Goal: Find specific page/section: Find specific page/section

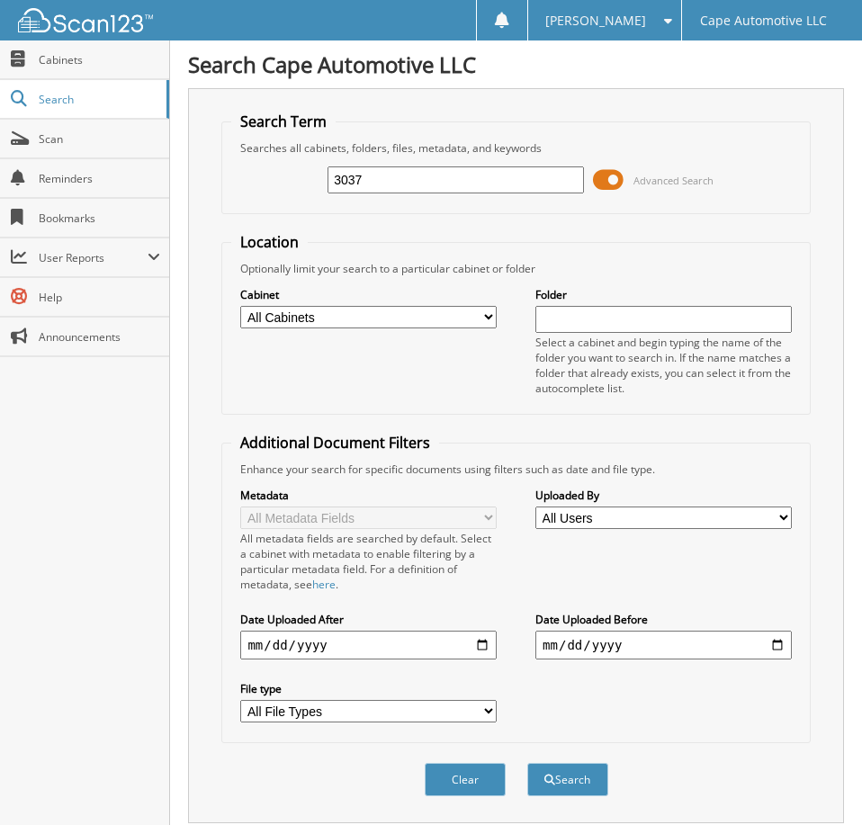
click at [376, 191] on input "3037" at bounding box center [456, 179] width 256 height 27
type input "06894"
click at [527, 763] on button "Search" at bounding box center [567, 779] width 81 height 33
click at [606, 185] on span at bounding box center [608, 179] width 31 height 27
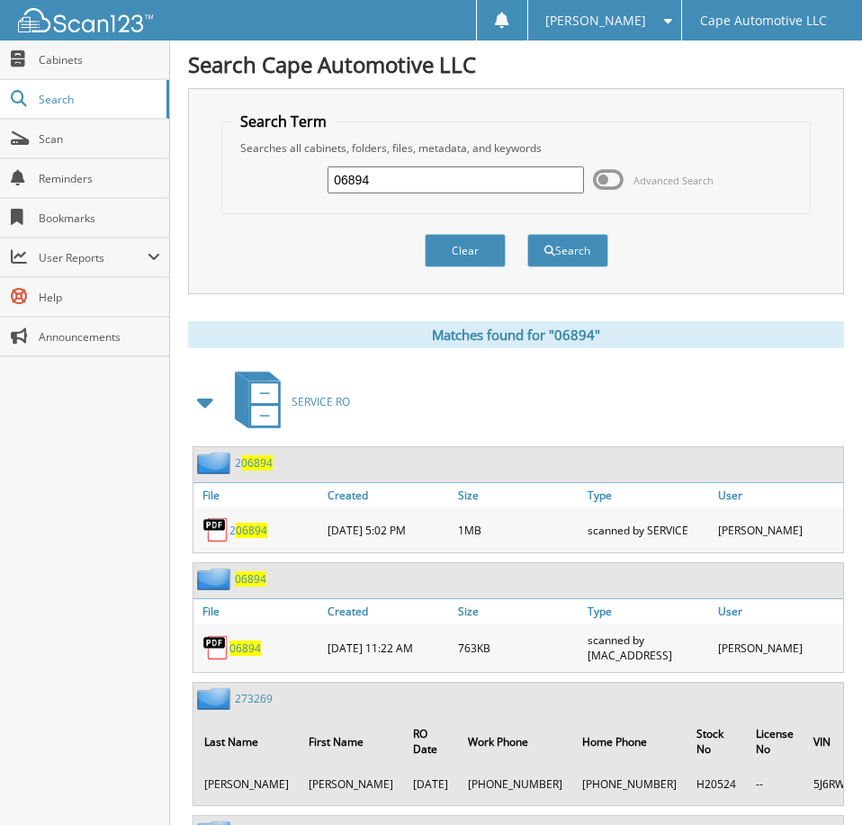
click at [249, 656] on span "06894" at bounding box center [244, 648] width 31 height 15
click at [436, 189] on input "06894" at bounding box center [456, 179] width 256 height 27
type input "06817"
click at [527, 234] on button "Search" at bounding box center [567, 250] width 81 height 33
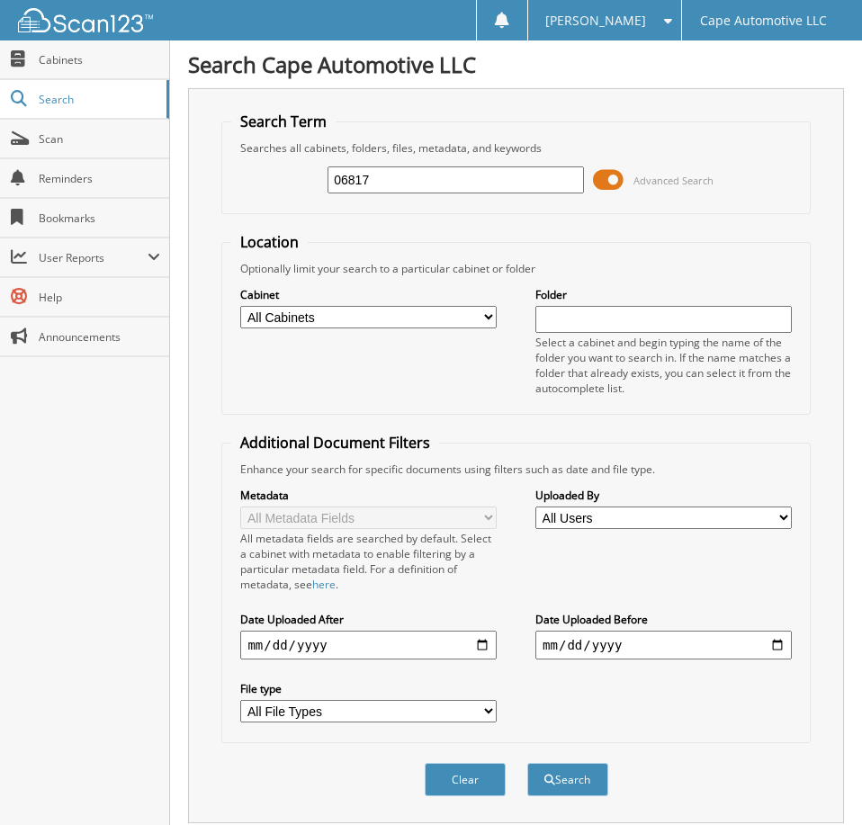
click at [611, 191] on span at bounding box center [608, 179] width 31 height 27
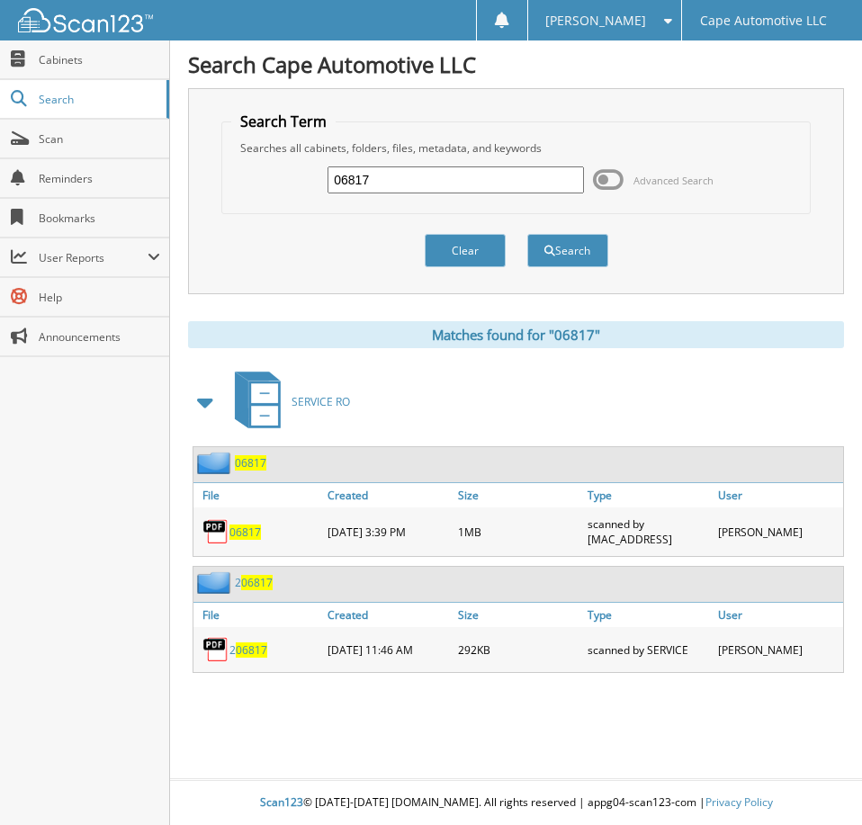
click at [248, 538] on span "06817" at bounding box center [244, 532] width 31 height 15
click at [391, 191] on input "06817" at bounding box center [456, 179] width 256 height 27
type input "06823"
click at [527, 234] on button "Search" at bounding box center [567, 250] width 81 height 33
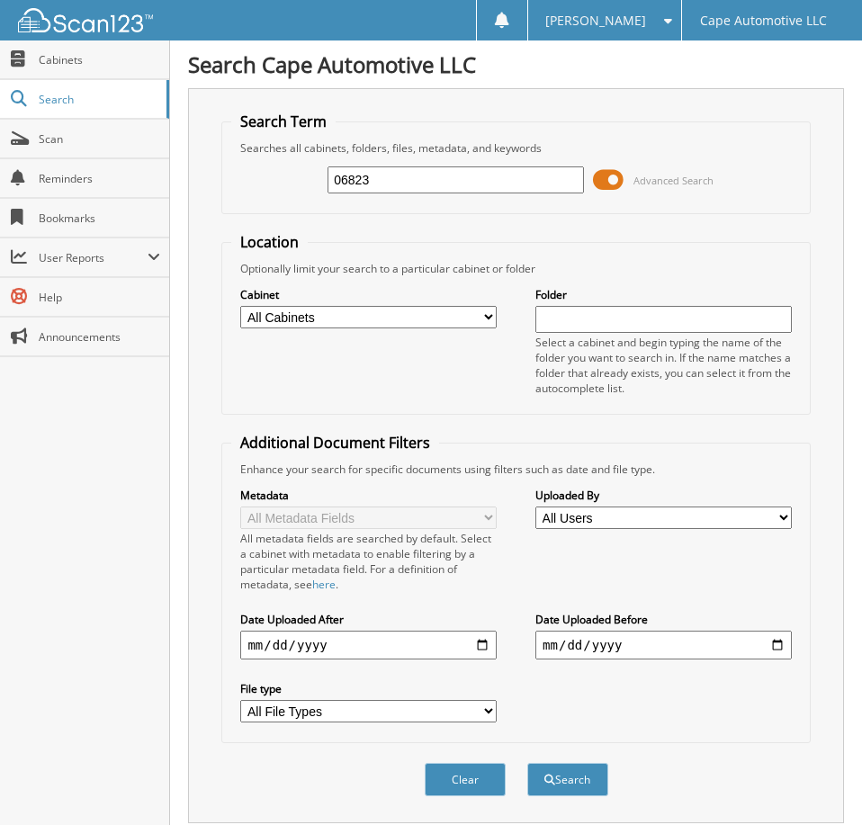
click at [615, 185] on span at bounding box center [608, 179] width 31 height 27
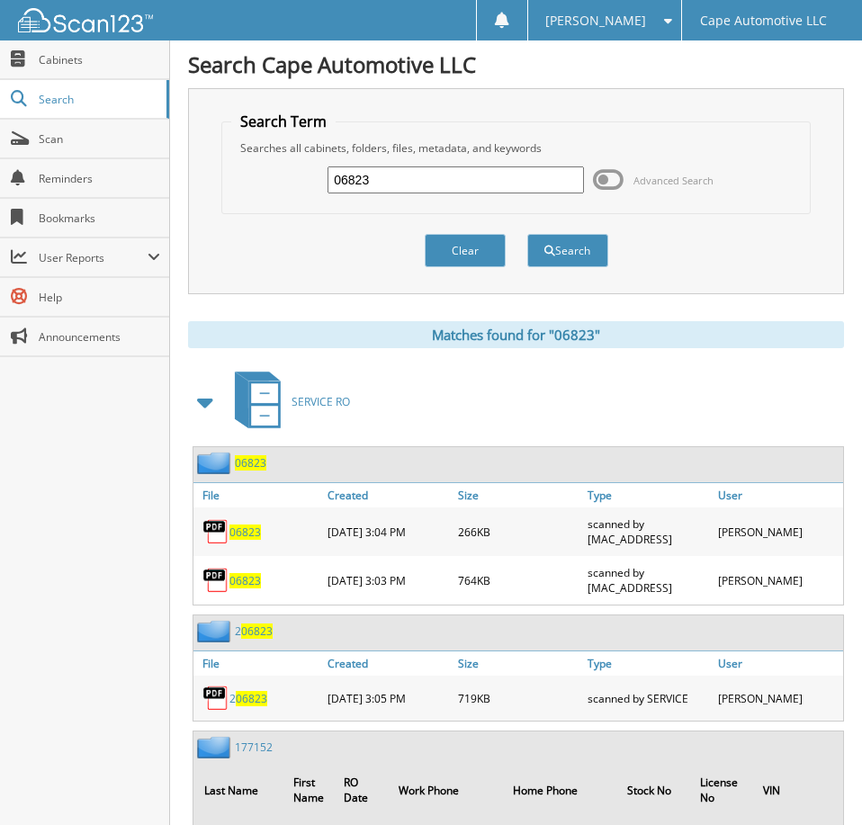
click at [249, 540] on span "06823" at bounding box center [244, 532] width 31 height 15
click at [248, 588] on span "06823" at bounding box center [244, 580] width 31 height 15
click at [393, 186] on input "06823" at bounding box center [456, 179] width 256 height 27
type input "06839"
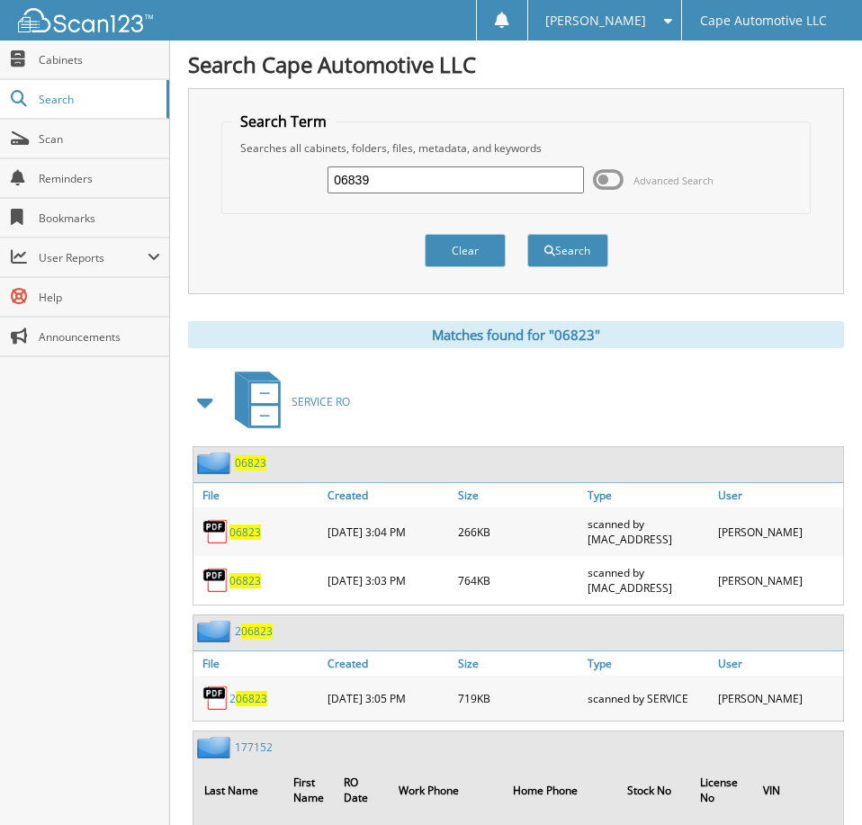
click at [527, 234] on button "Search" at bounding box center [567, 250] width 81 height 33
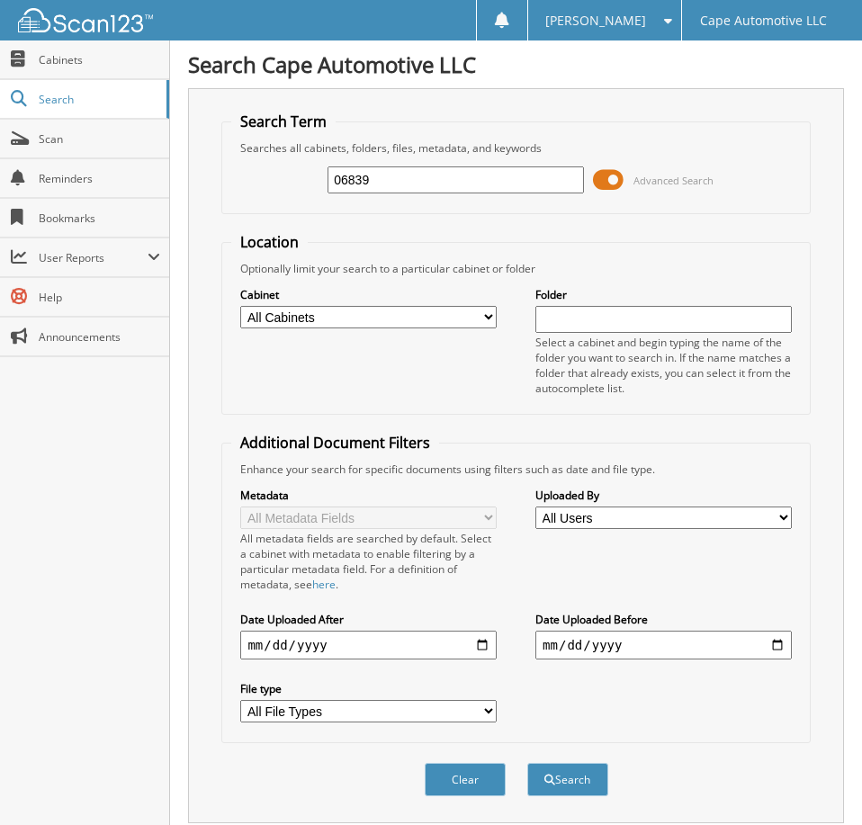
click at [606, 191] on span at bounding box center [608, 179] width 31 height 27
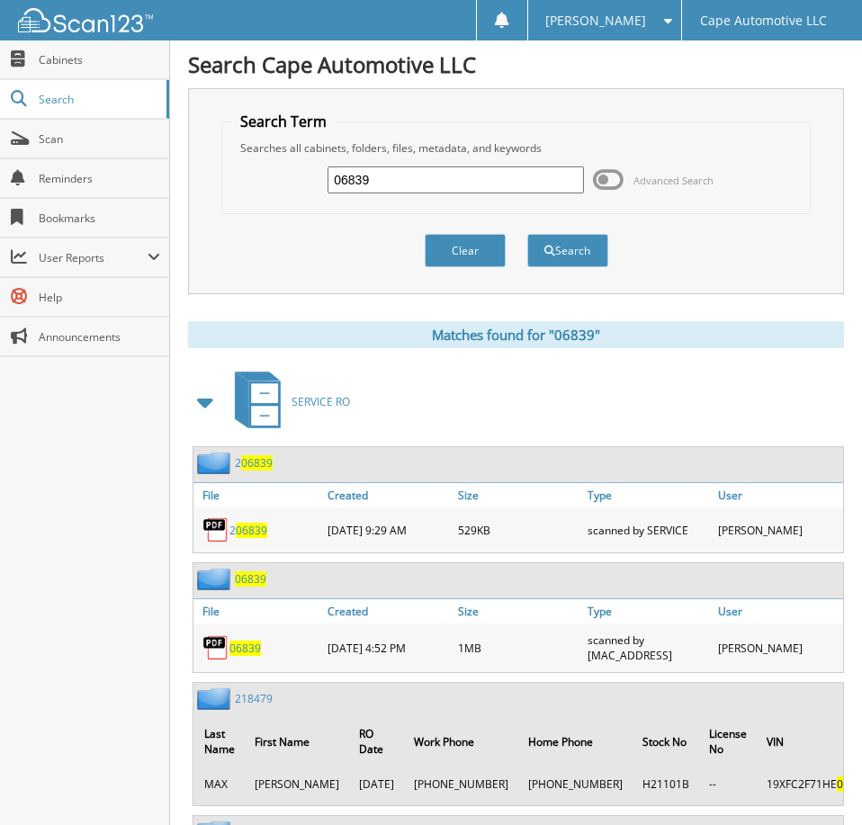
click at [253, 656] on span "06839" at bounding box center [244, 648] width 31 height 15
click at [380, 181] on input "06839" at bounding box center [456, 179] width 256 height 27
click at [393, 190] on input "06936" at bounding box center [456, 179] width 256 height 27
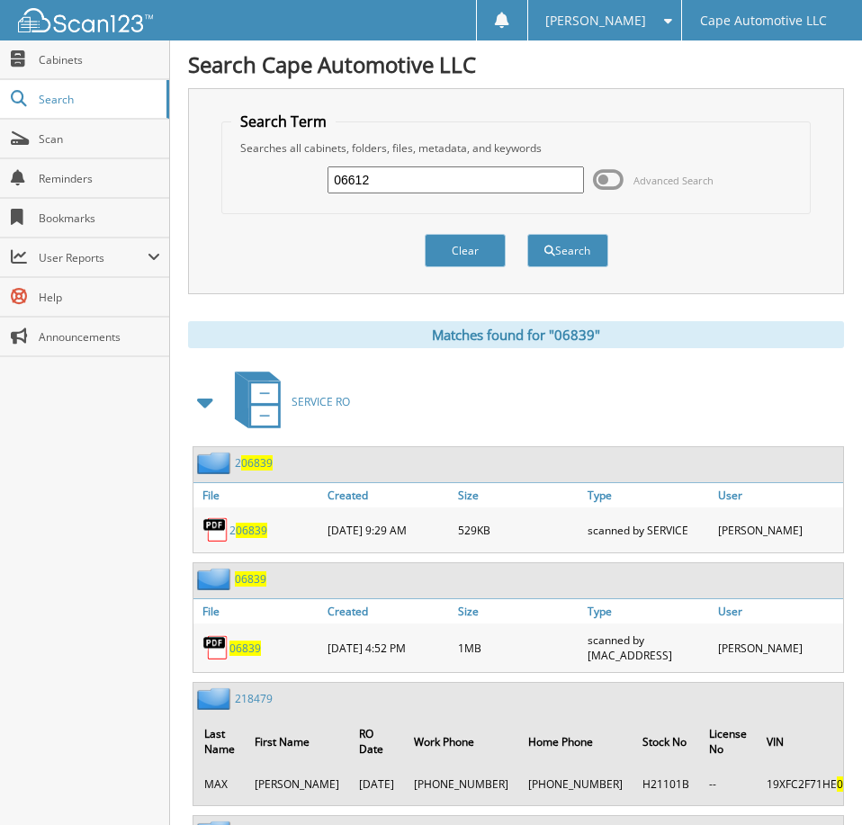
type input "06612"
click at [527, 234] on button "Search" at bounding box center [567, 250] width 81 height 33
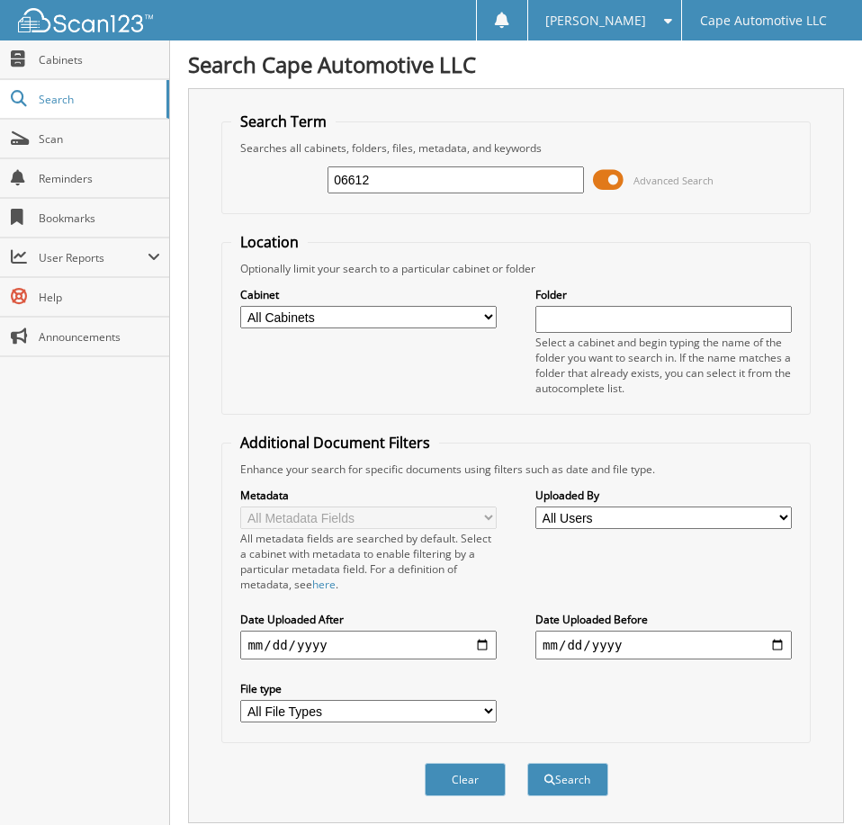
click at [614, 191] on span at bounding box center [608, 179] width 31 height 27
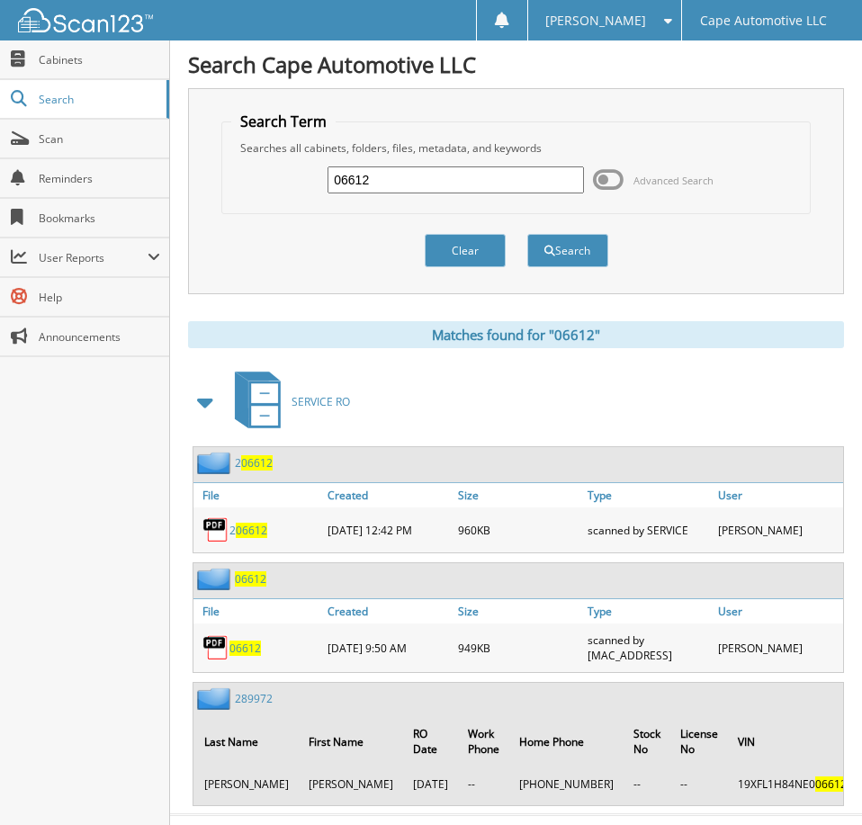
click at [253, 655] on span "06612" at bounding box center [244, 648] width 31 height 15
click at [394, 193] on input "06612" at bounding box center [456, 179] width 256 height 27
type input "06608"
click at [527, 234] on button "Search" at bounding box center [567, 250] width 81 height 33
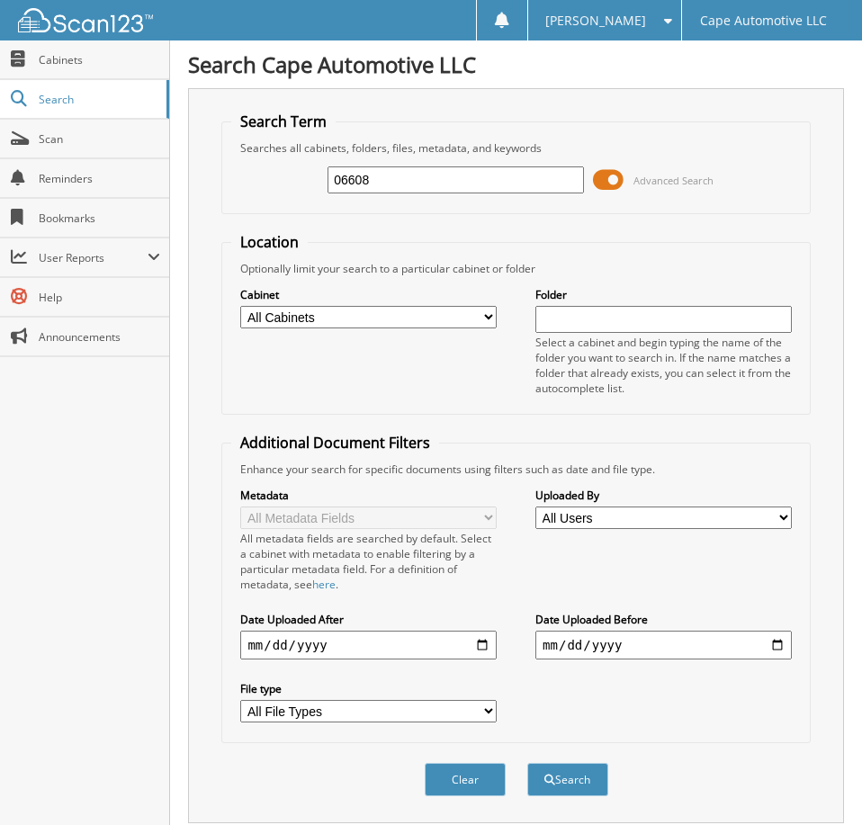
click at [615, 190] on span at bounding box center [608, 179] width 31 height 27
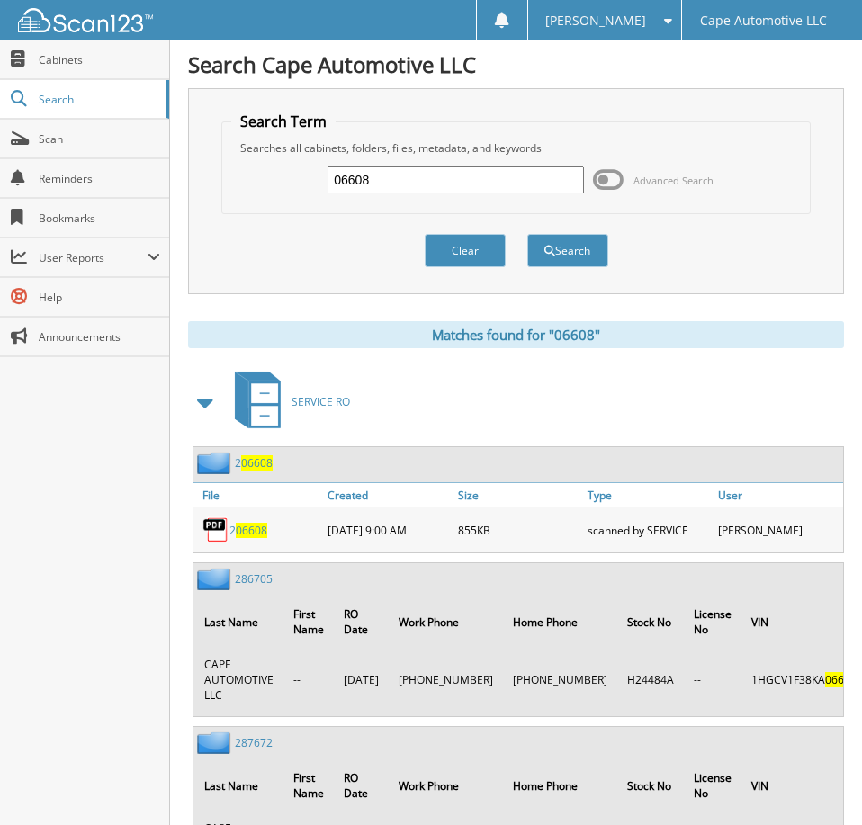
click at [405, 183] on input "06608" at bounding box center [456, 179] width 256 height 27
type input "06487"
click at [527, 234] on button "Search" at bounding box center [567, 250] width 81 height 33
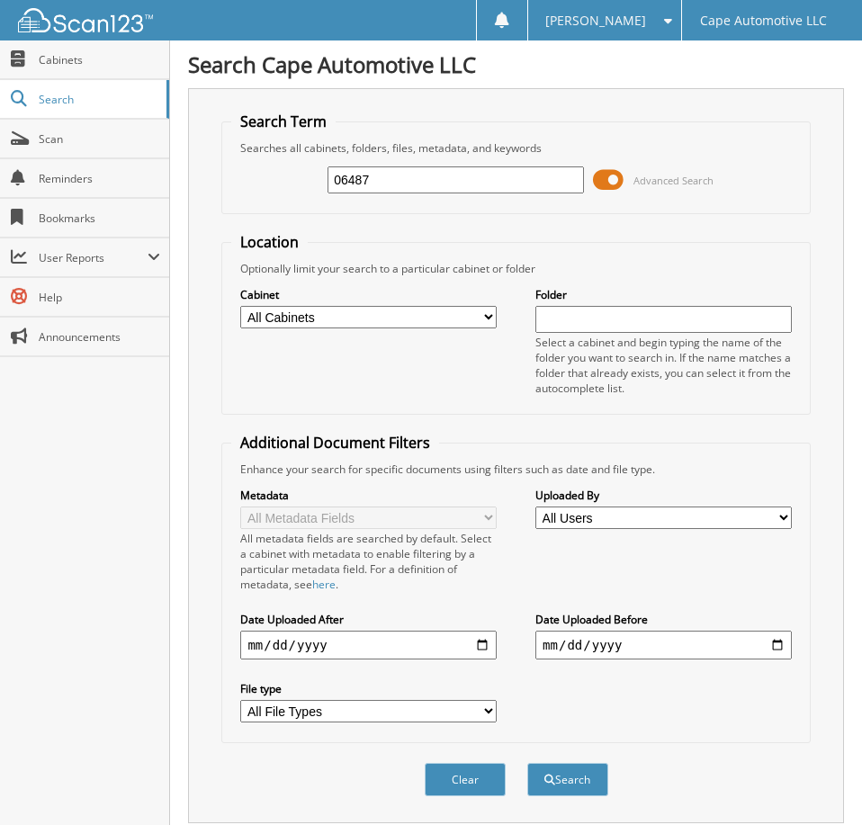
click at [615, 187] on span at bounding box center [608, 179] width 31 height 27
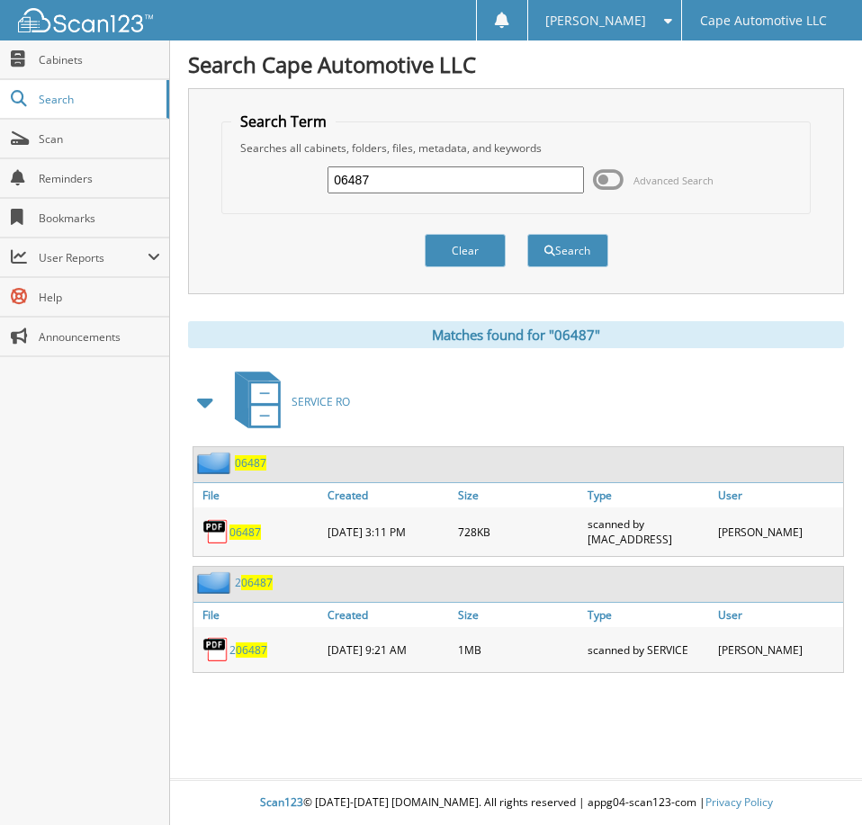
click at [251, 540] on span "06487" at bounding box center [244, 532] width 31 height 15
click at [409, 179] on input "06487" at bounding box center [456, 179] width 256 height 27
type input "06345"
click at [527, 234] on button "Search" at bounding box center [567, 250] width 81 height 33
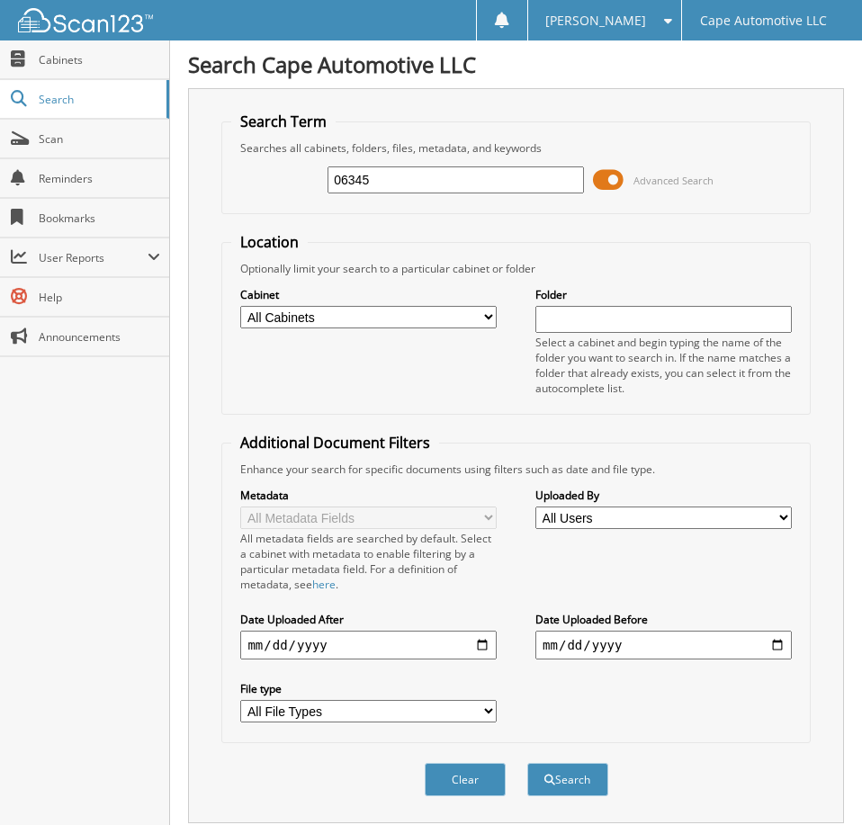
click at [602, 189] on span at bounding box center [608, 179] width 31 height 27
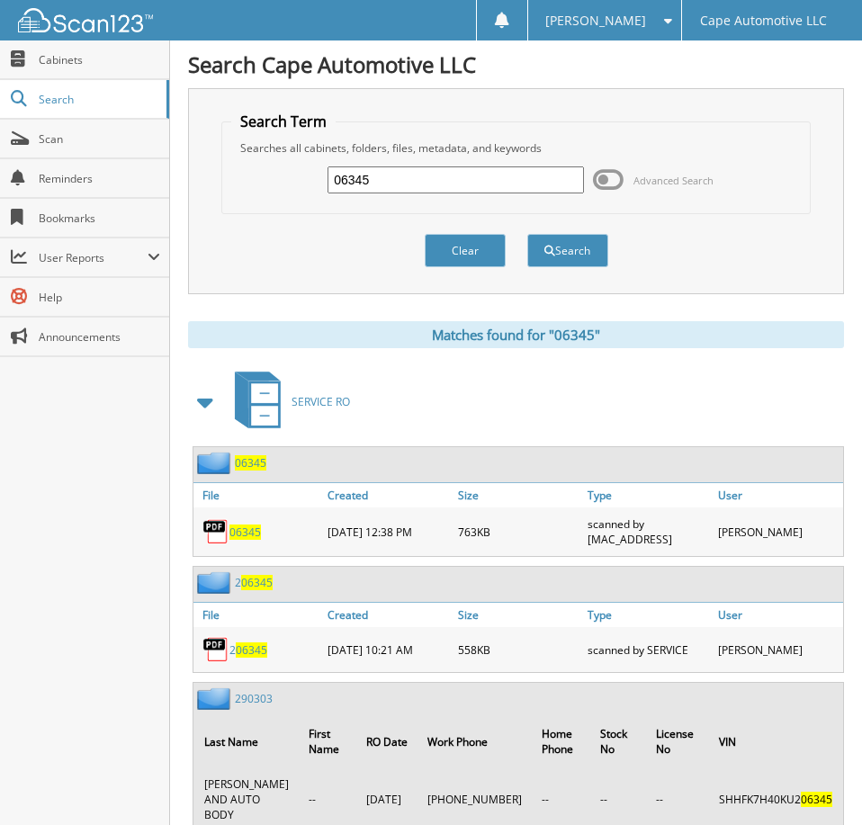
click at [256, 540] on span "06345" at bounding box center [244, 532] width 31 height 15
click at [397, 188] on input "06345" at bounding box center [456, 179] width 256 height 27
type input "06171"
click at [527, 234] on button "Search" at bounding box center [567, 250] width 81 height 33
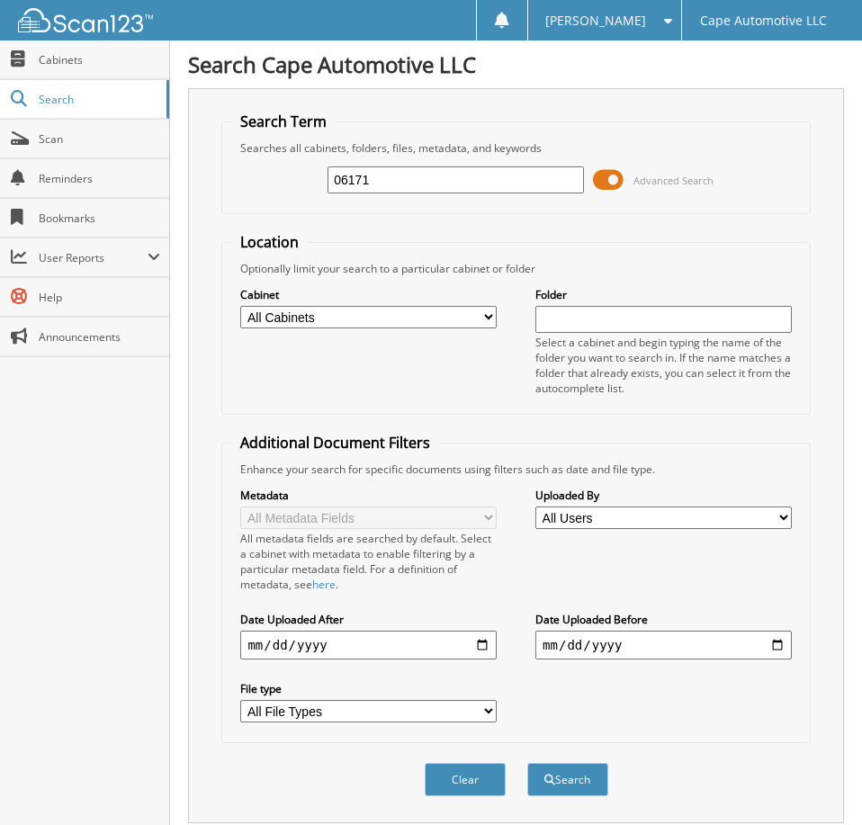
click at [603, 189] on span at bounding box center [608, 179] width 31 height 27
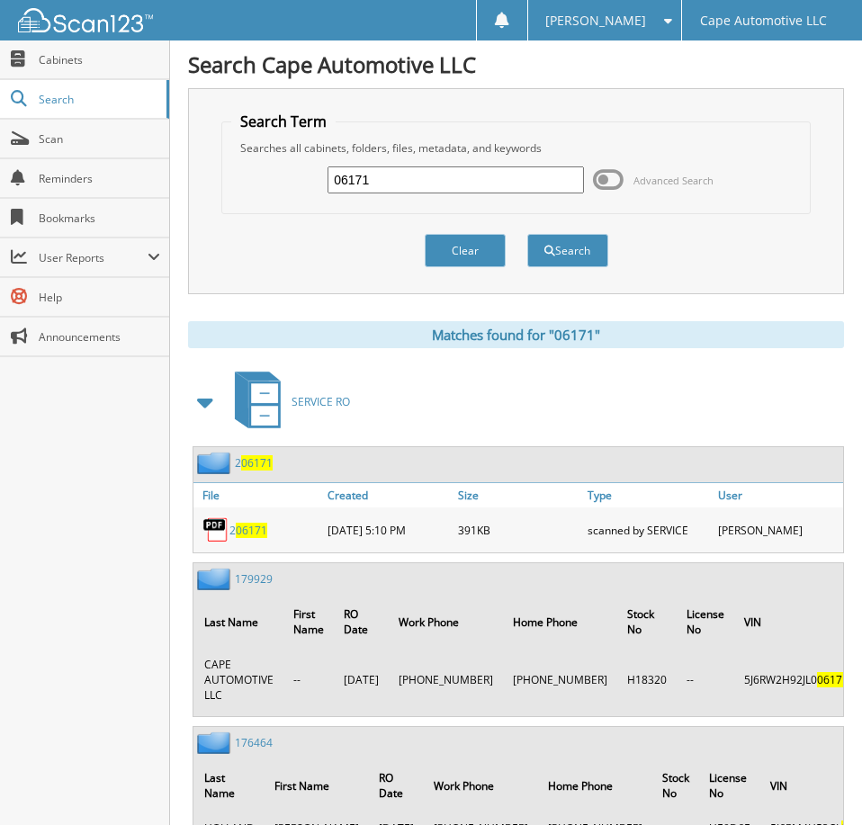
click at [435, 192] on input "06171" at bounding box center [456, 179] width 256 height 27
type input "05879"
click at [527, 234] on button "Search" at bounding box center [567, 250] width 81 height 33
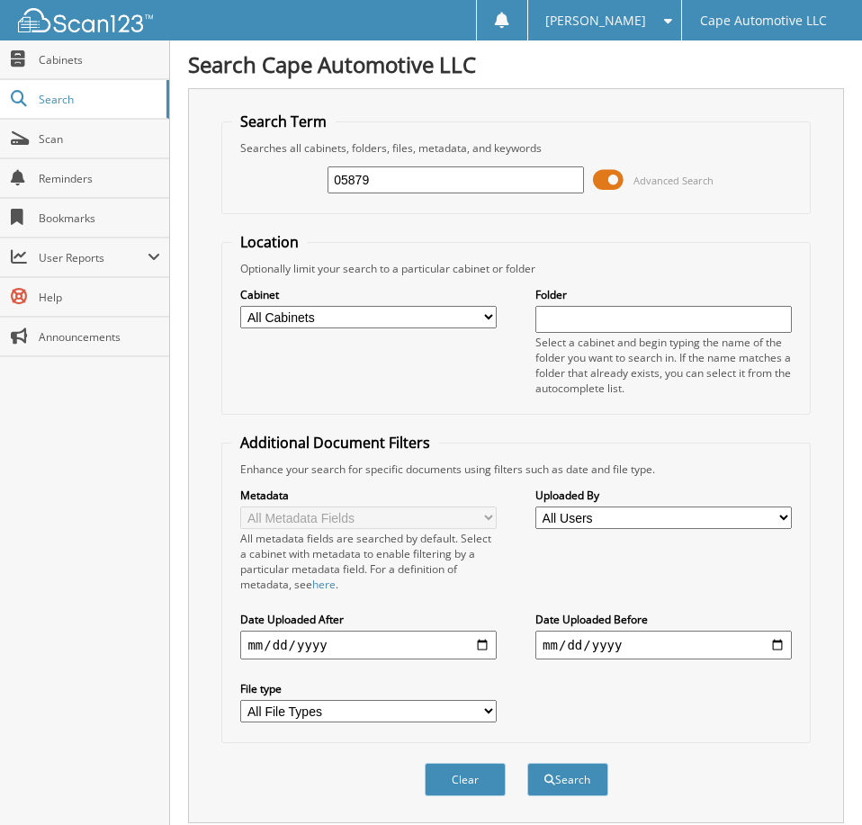
click at [601, 190] on span at bounding box center [608, 179] width 31 height 27
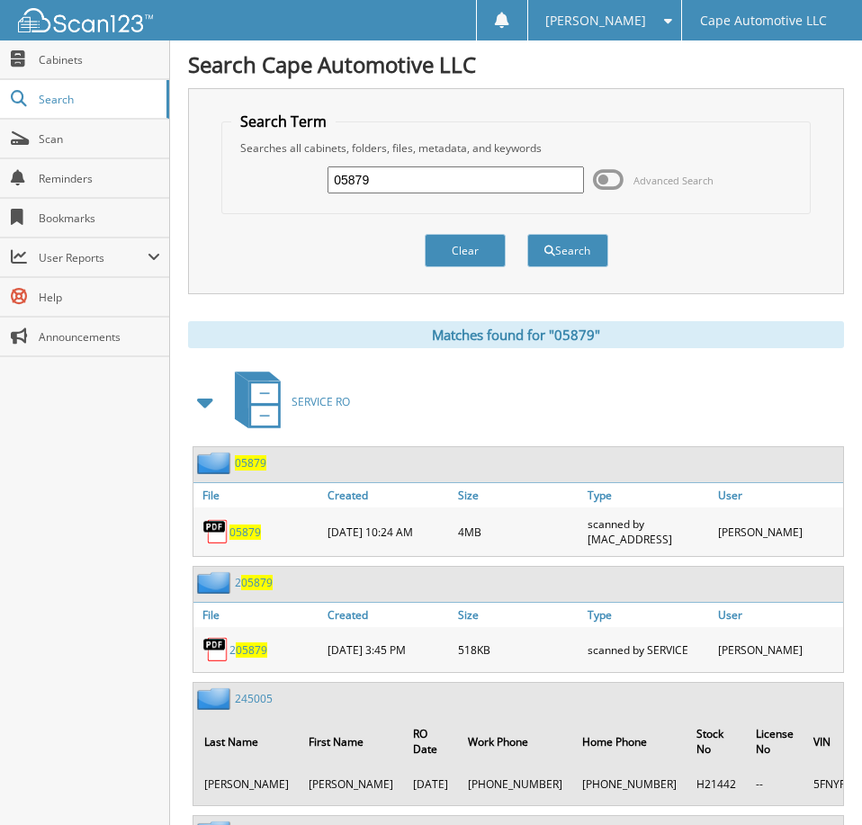
click at [247, 540] on span "05879" at bounding box center [244, 532] width 31 height 15
